Goal: Transaction & Acquisition: Subscribe to service/newsletter

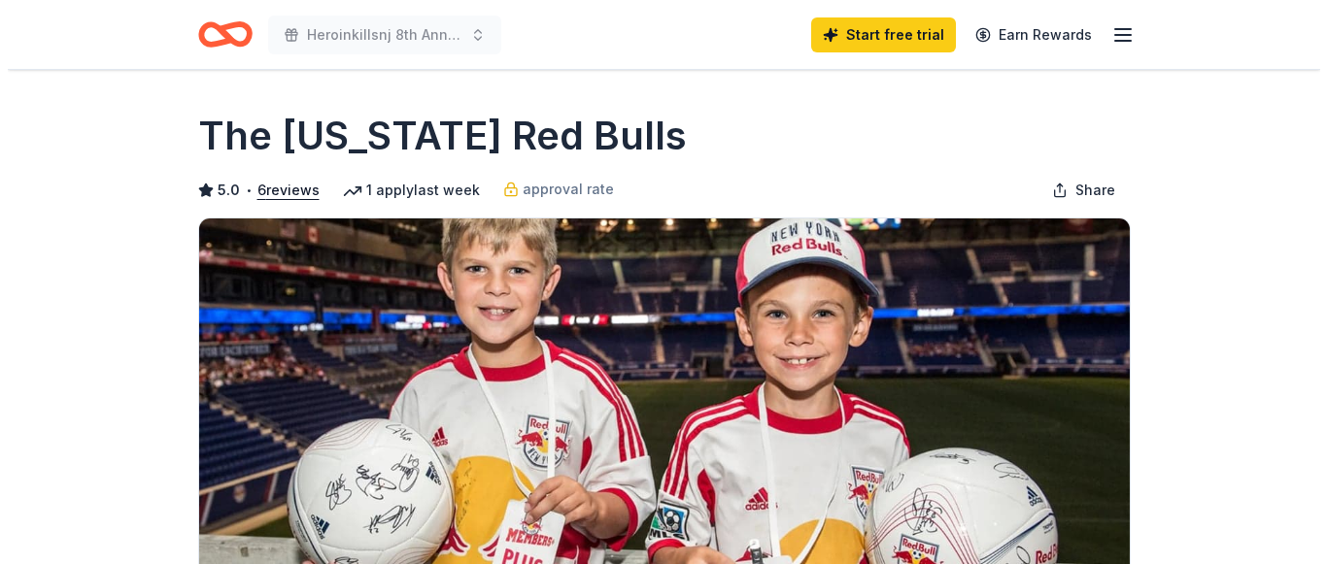
scroll to position [388, 0]
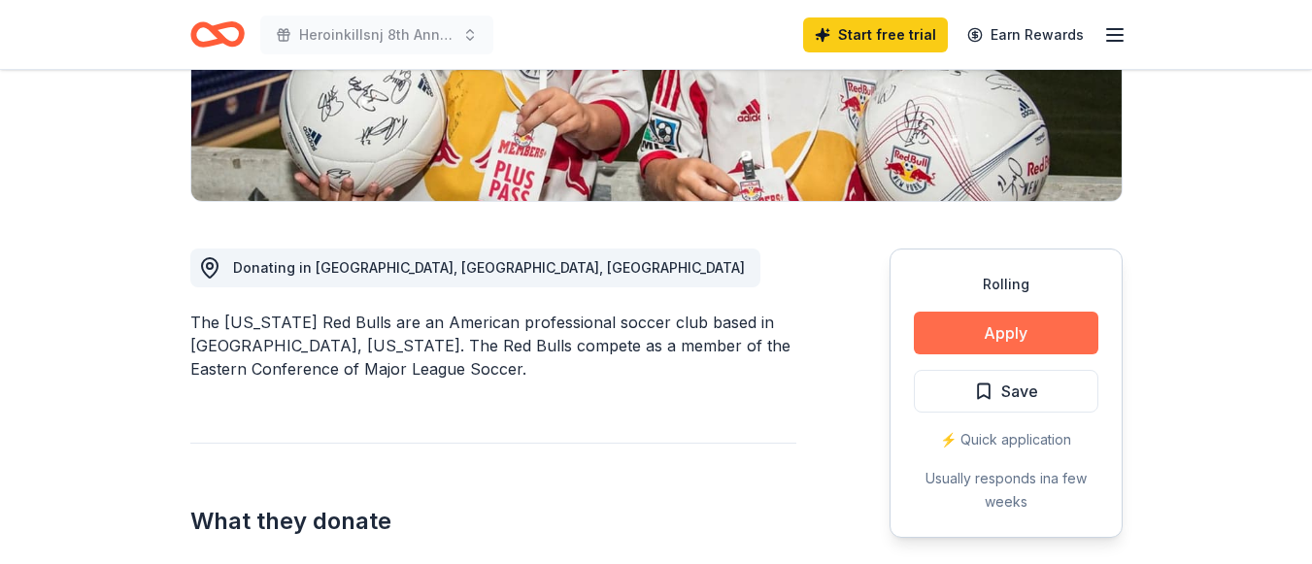
click at [1008, 327] on button "Apply" at bounding box center [1006, 333] width 185 height 43
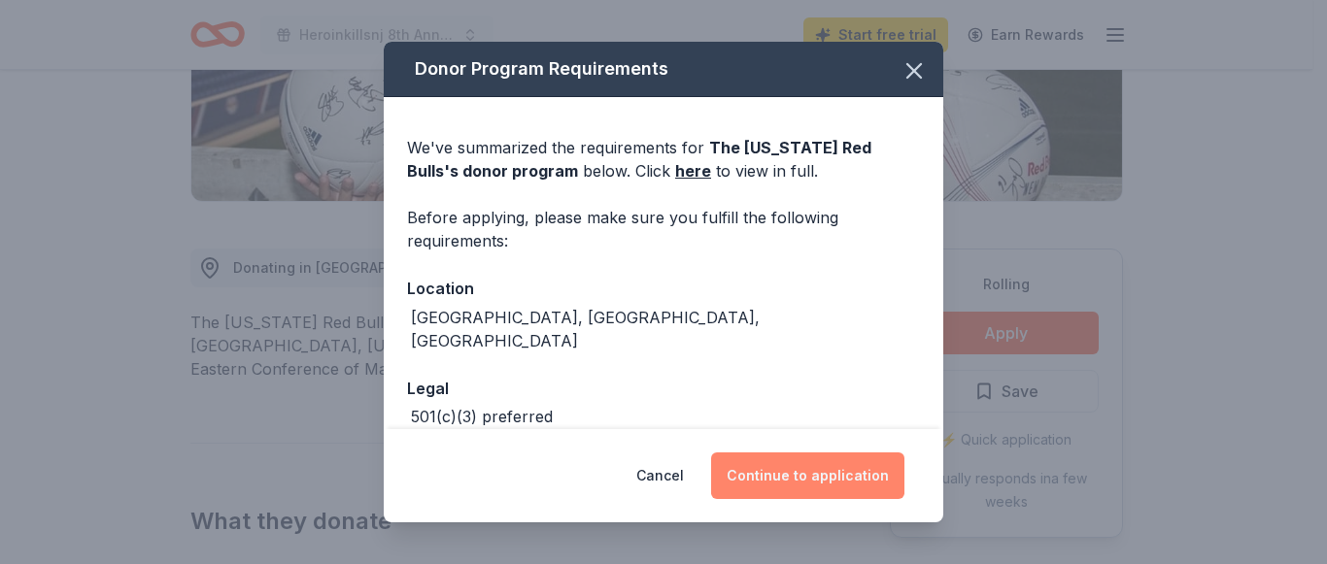
click at [844, 472] on button "Continue to application" at bounding box center [807, 476] width 193 height 47
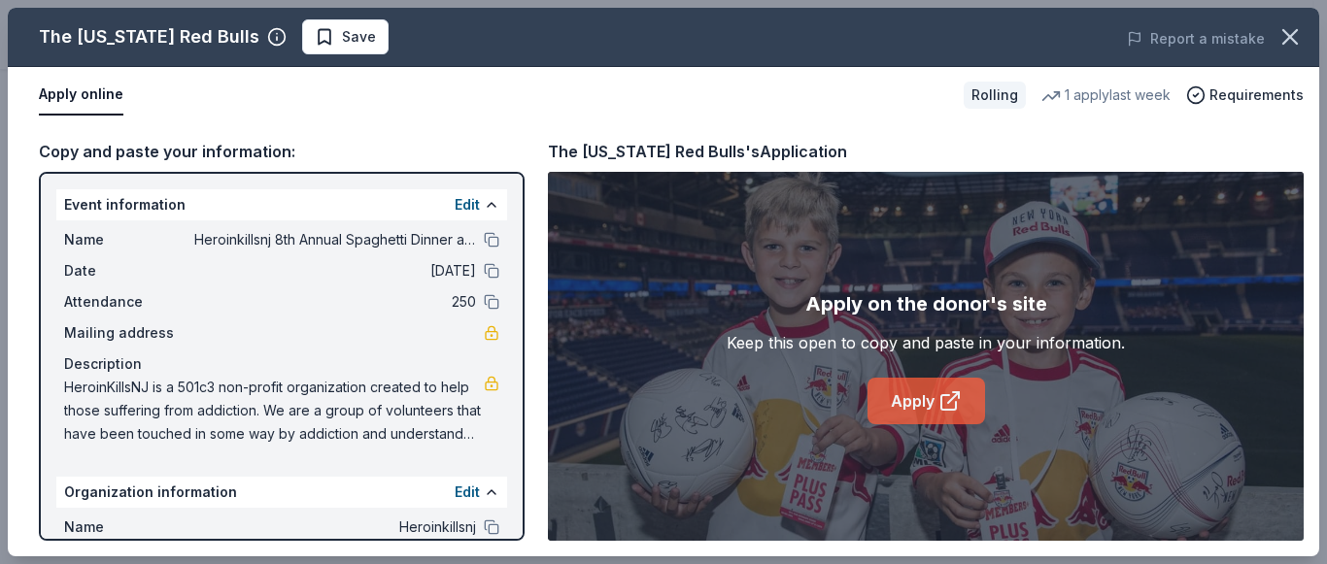
click at [925, 392] on link "Apply" at bounding box center [926, 401] width 118 height 47
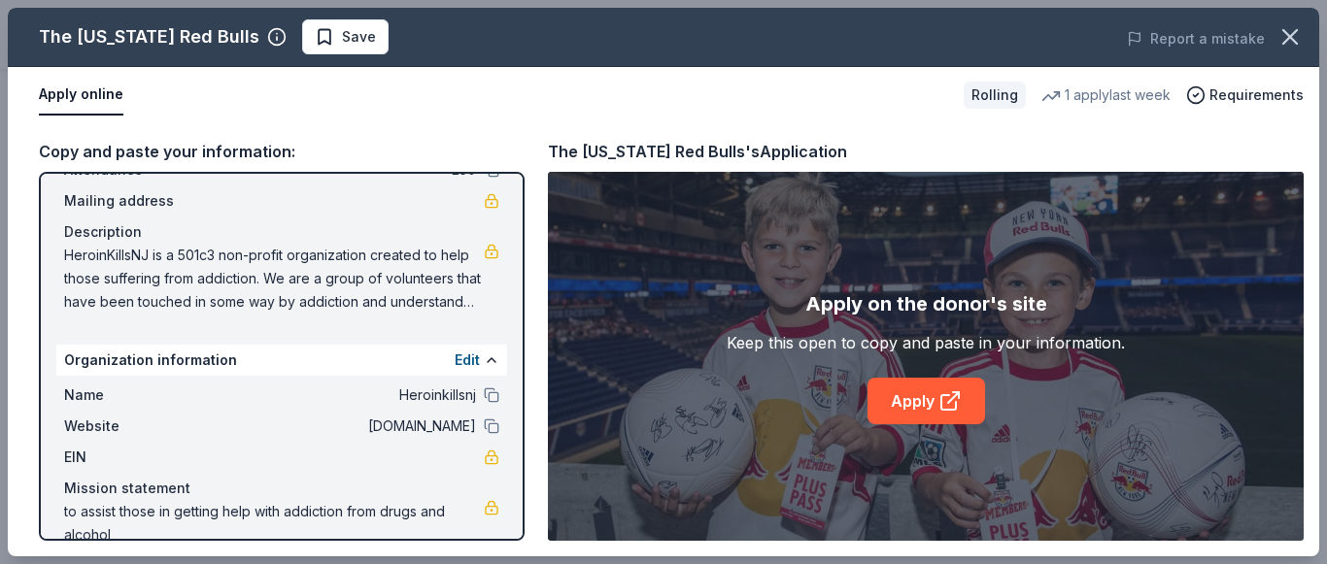
scroll to position [163, 0]
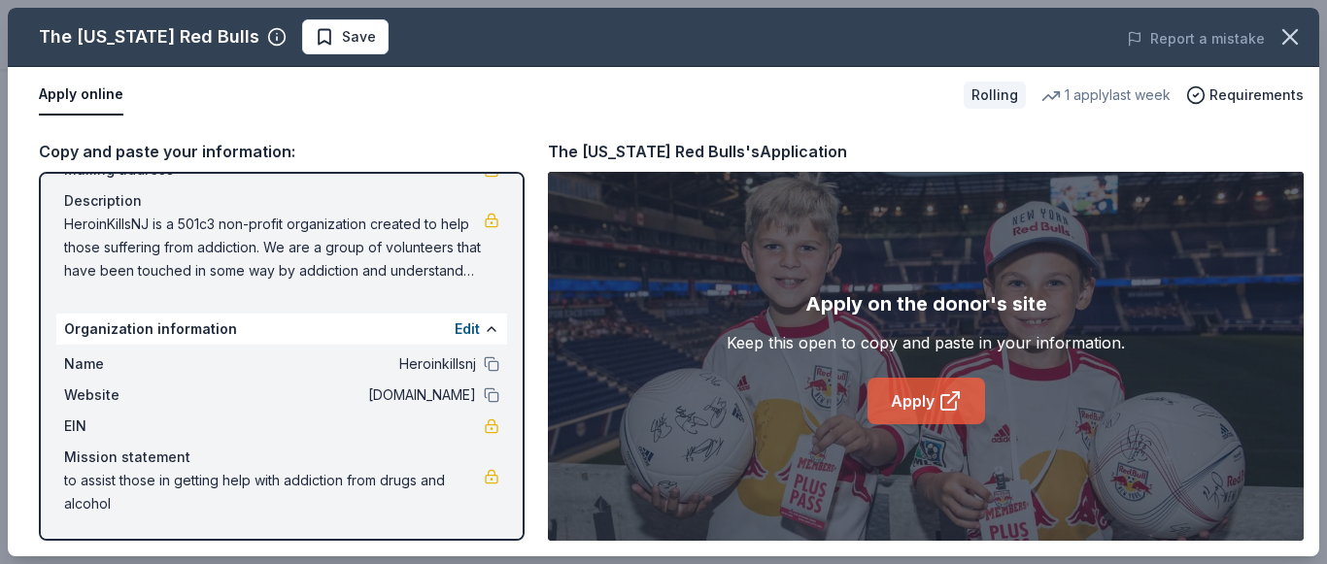
click at [918, 398] on link "Apply" at bounding box center [926, 401] width 118 height 47
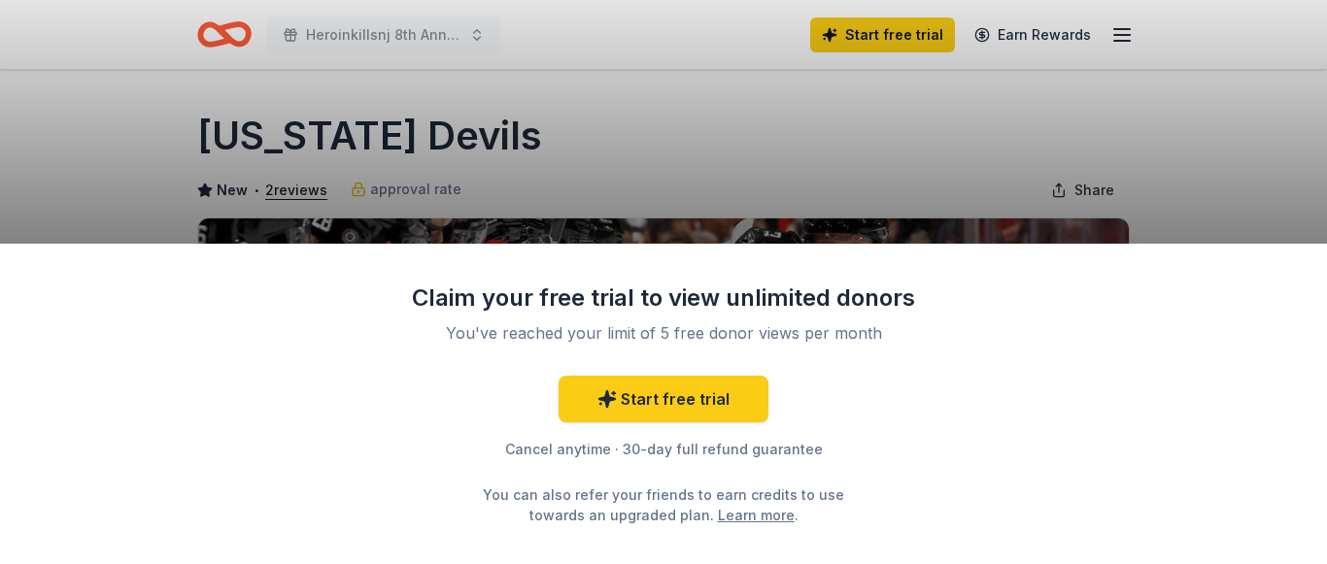
click at [517, 165] on div "Claim your free trial to view unlimited donors You've reached your limit of 5 f…" at bounding box center [663, 282] width 1327 height 564
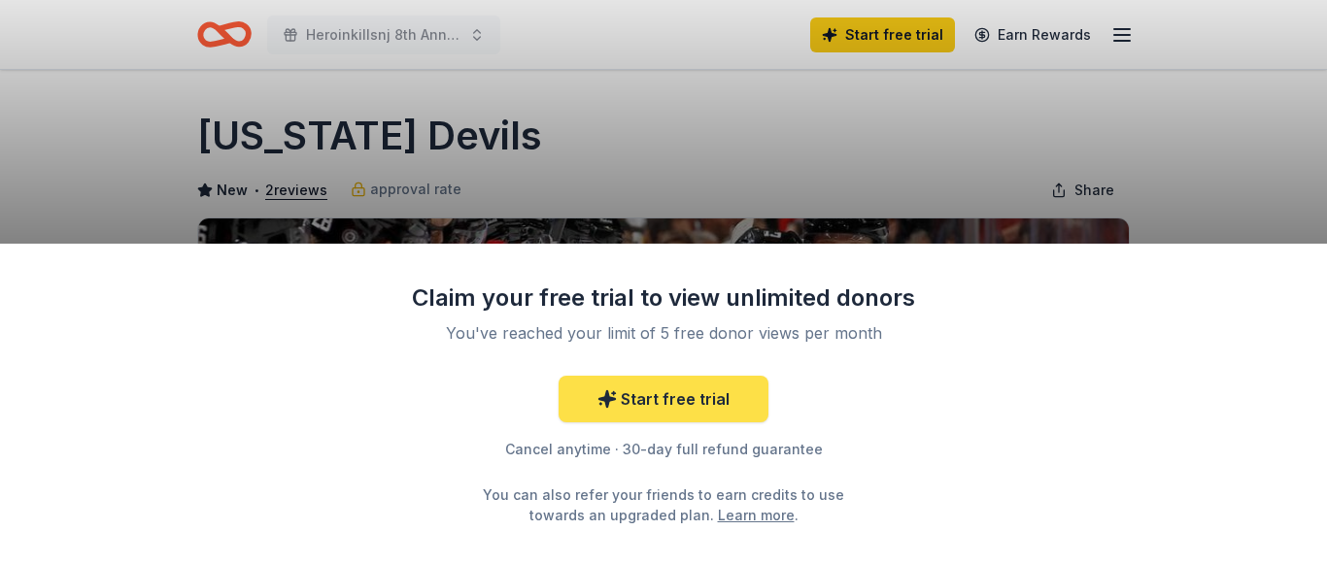
click at [655, 397] on link "Start free trial" at bounding box center [663, 399] width 210 height 47
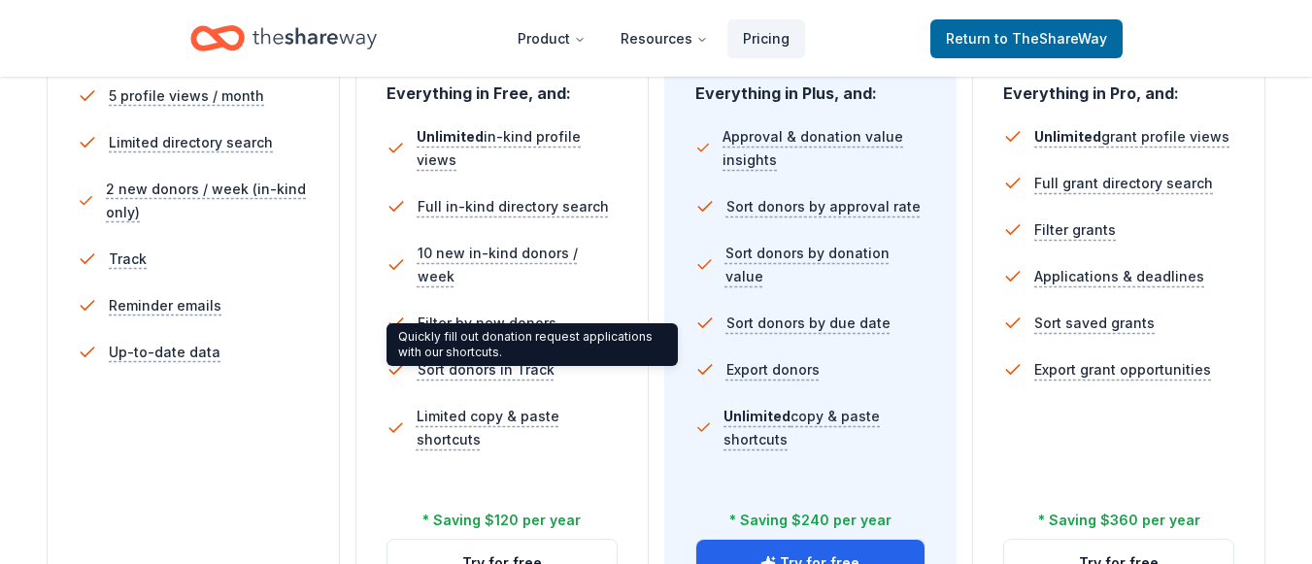
scroll to position [583, 0]
